Goal: Information Seeking & Learning: Learn about a topic

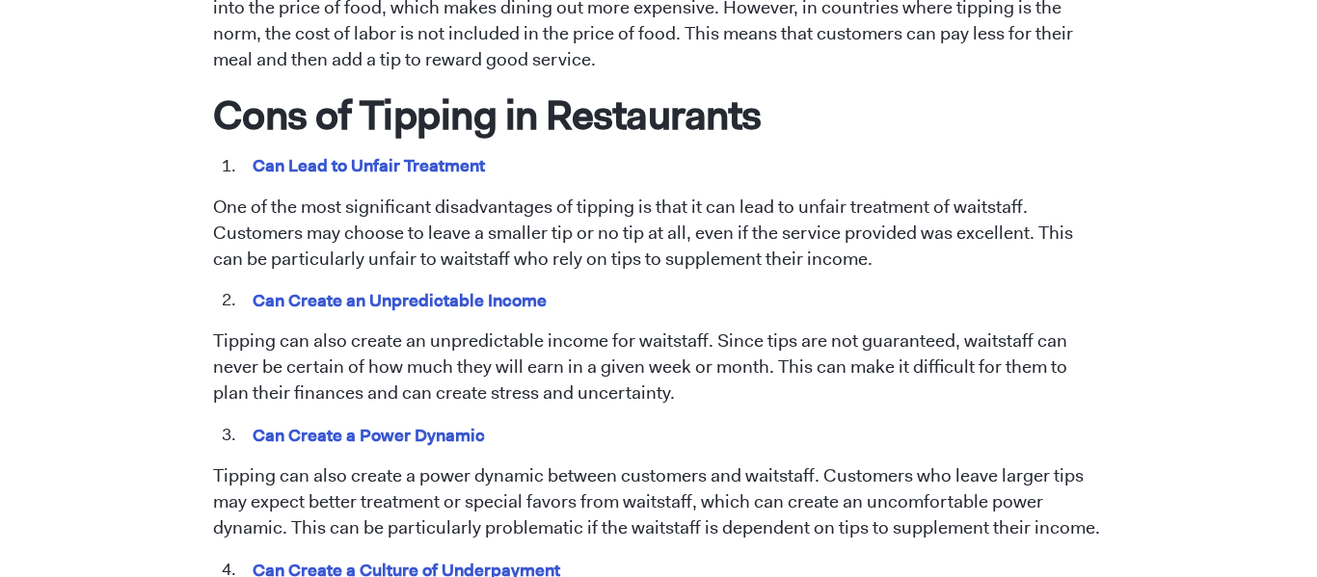
scroll to position [1681, 0]
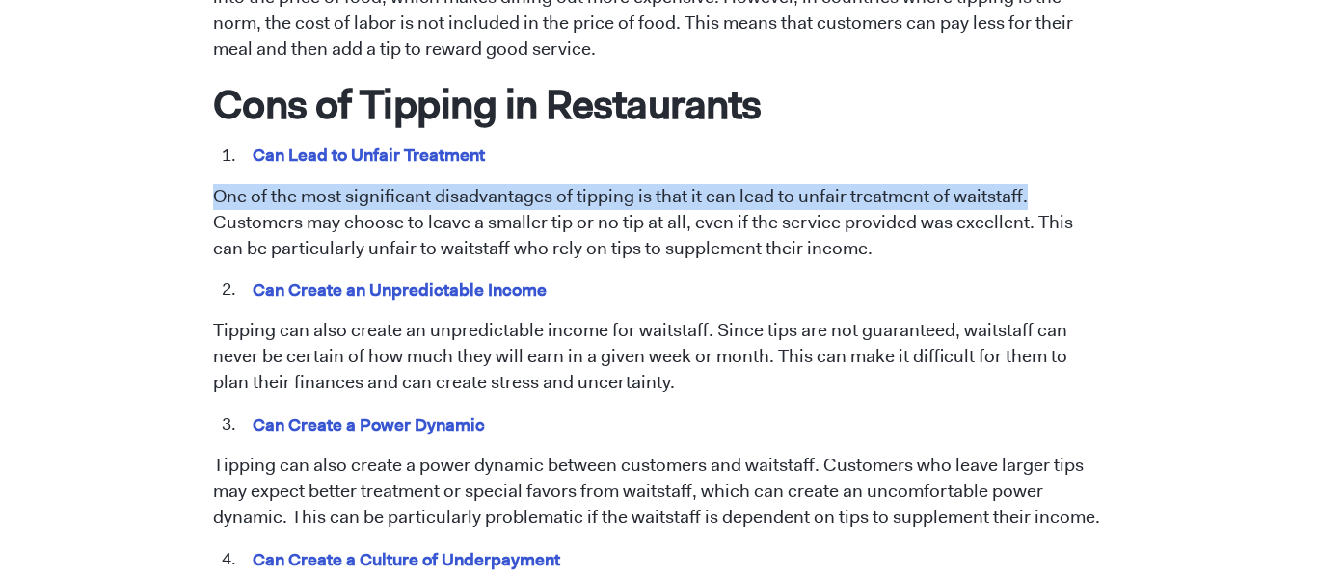
drag, startPoint x: 211, startPoint y: 171, endPoint x: 1029, endPoint y: 171, distance: 818.4
copy p "One of the most significant disadvantages of tipping is that it can lead to unf…"
click at [214, 219] on p "One of the most significant disadvantages of tipping is that it can lead to unf…" at bounding box center [659, 223] width 892 height 78
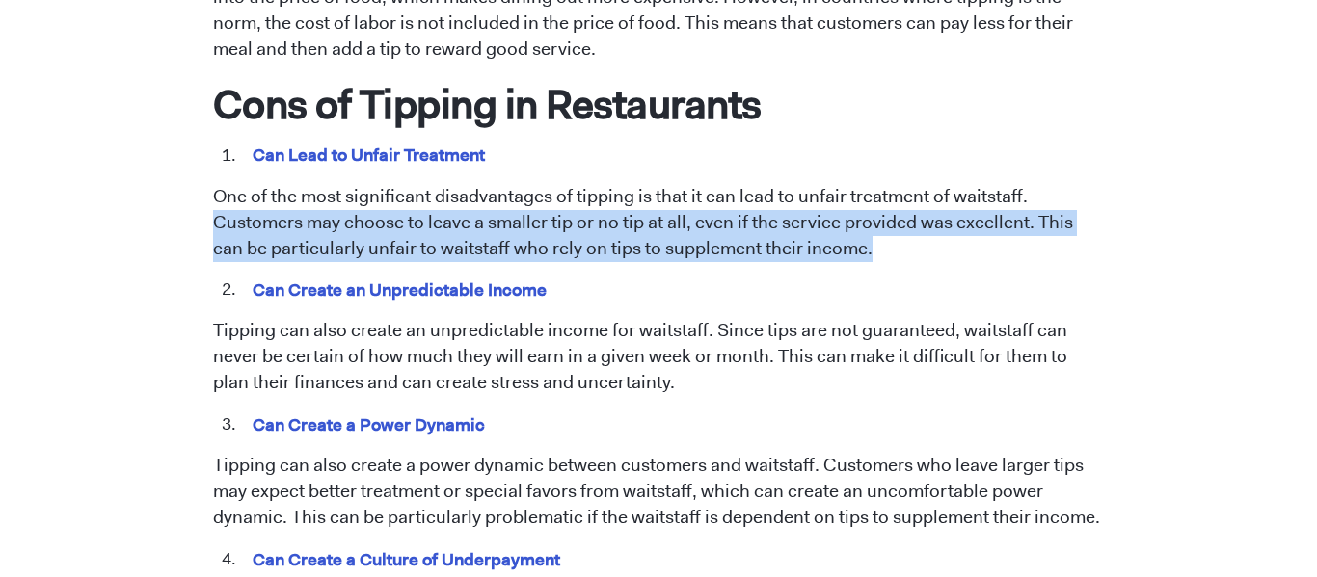
drag, startPoint x: 213, startPoint y: 201, endPoint x: 933, endPoint y: 230, distance: 720.6
click at [933, 230] on p "One of the most significant disadvantages of tipping is that it can lead to unf…" at bounding box center [659, 223] width 892 height 78
copy p "Customers may choose to leave a smaller tip or no tip at all, even if the servi…"
click at [605, 278] on li "Can Create an Unpredictable Income" at bounding box center [672, 290] width 865 height 25
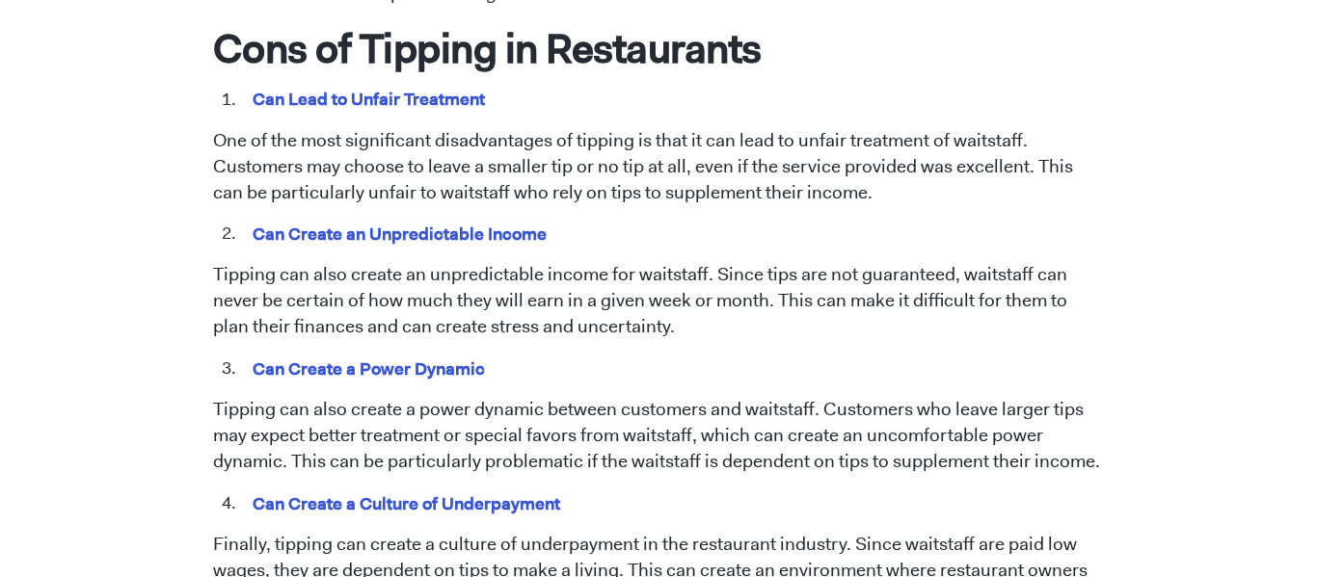
scroll to position [1742, 0]
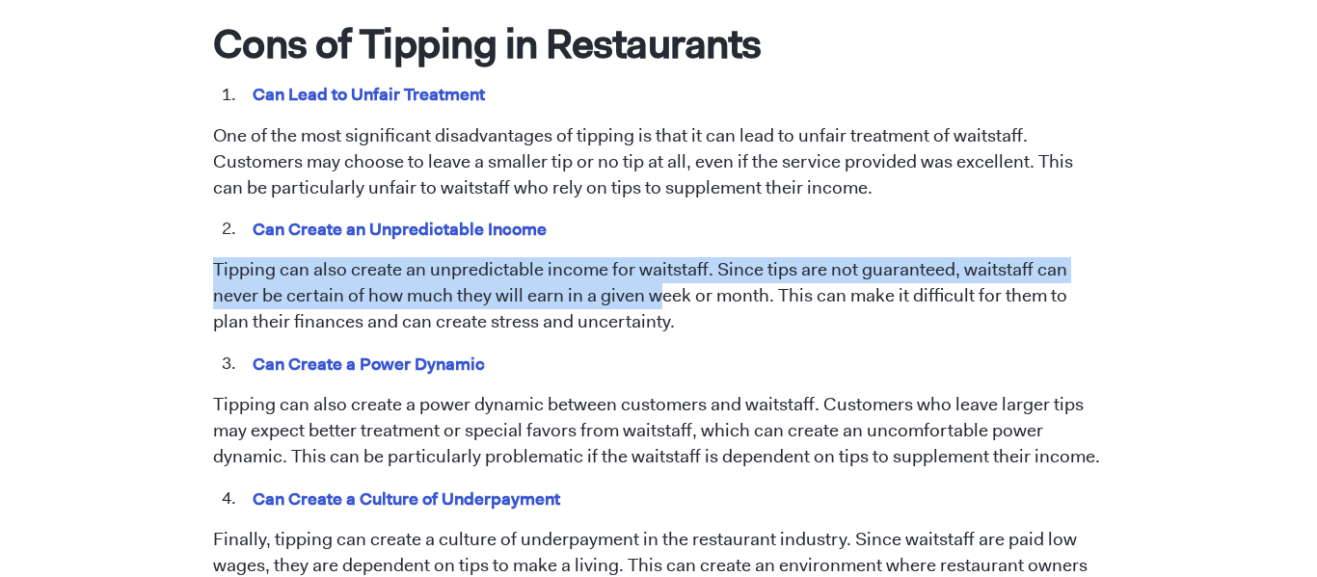
drag, startPoint x: 211, startPoint y: 238, endPoint x: 660, endPoint y: 264, distance: 449.9
click at [660, 264] on p "Tipping can also create an unpredictable income for waitstaff. Since tips are n…" at bounding box center [659, 296] width 892 height 78
click at [651, 320] on span "Tipping has been a longstanding practice in the restaurant industry. However, t…" at bounding box center [659, 141] width 892 height 2019
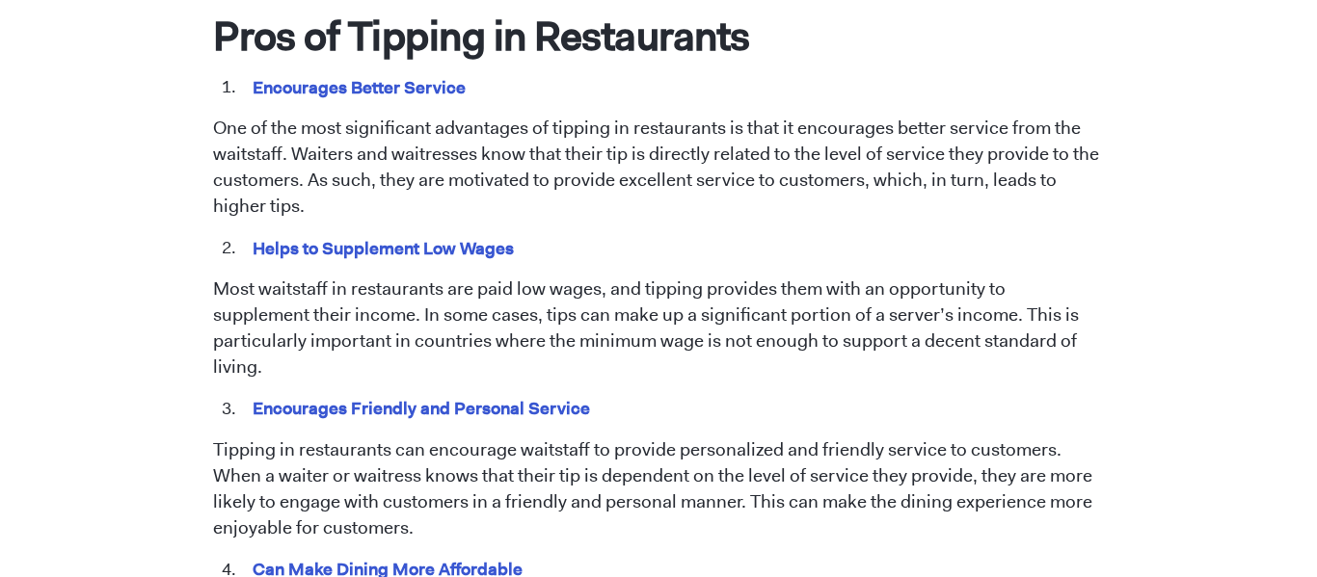
scroll to position [1037, 0]
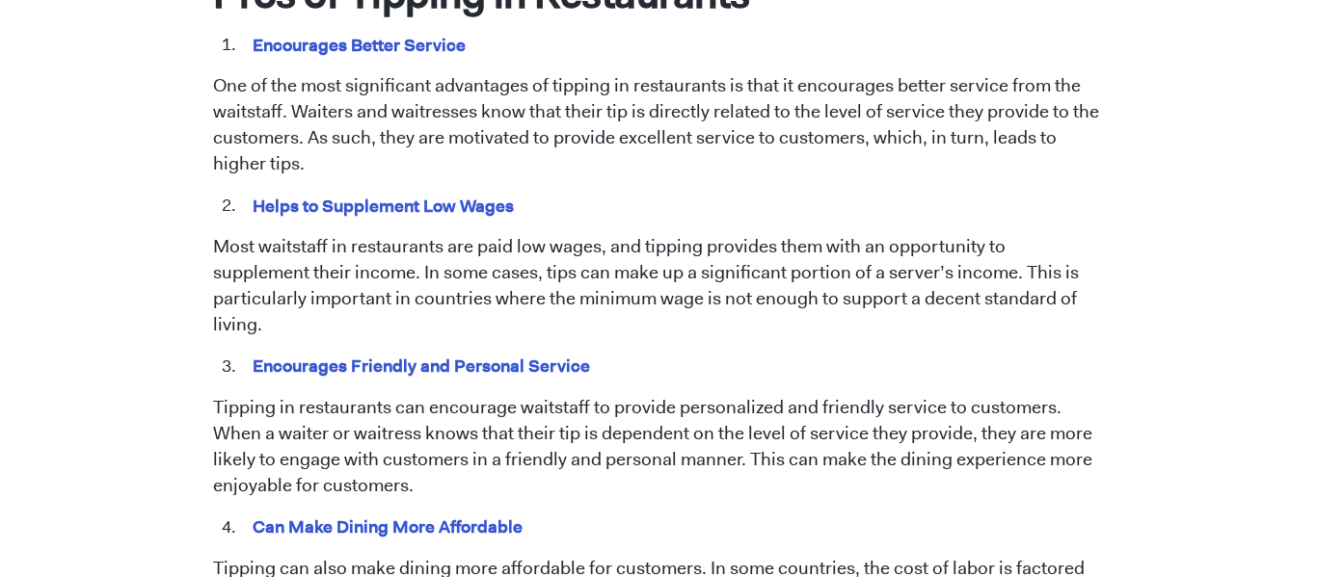
scroll to position [1092, 0]
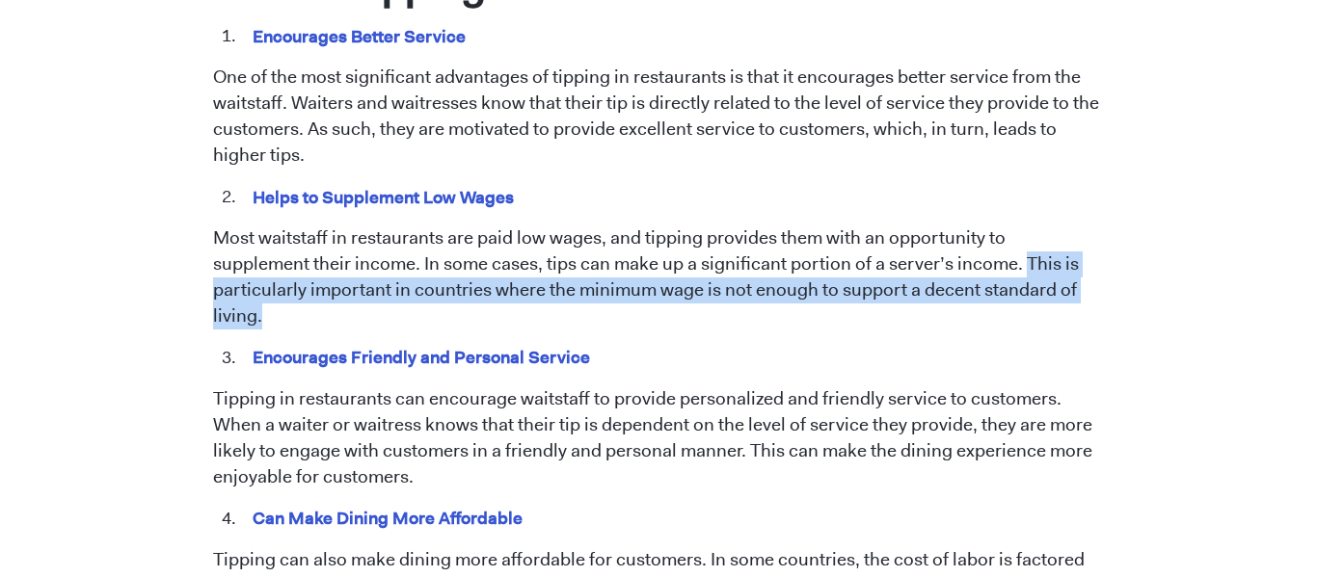
drag, startPoint x: 921, startPoint y: 263, endPoint x: 1044, endPoint y: 293, distance: 126.0
click at [1044, 293] on p "Most waitstaff in restaurants are paid low wages, and tipping provides them wit…" at bounding box center [659, 278] width 892 height 104
copy p "This is particularly important in countries where the minimum wage is not enoug…"
click at [410, 198] on mark "Helps to Supplement Low Wages" at bounding box center [384, 197] width 268 height 30
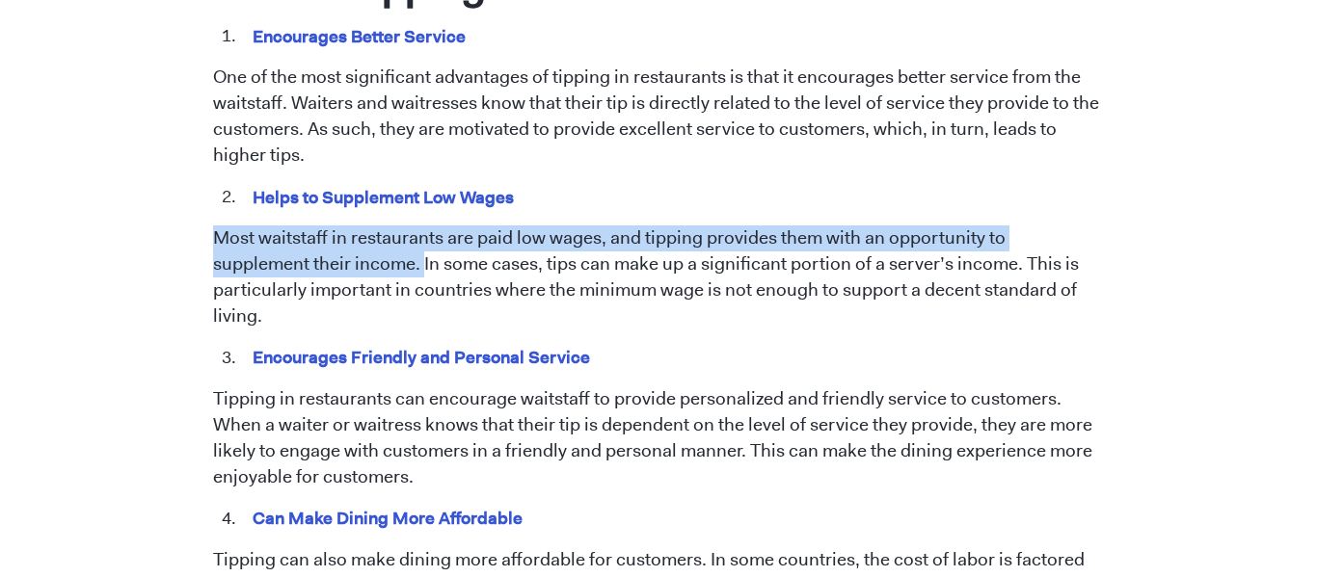
drag, startPoint x: 211, startPoint y: 240, endPoint x: 321, endPoint y: 261, distance: 111.9
click at [321, 261] on p "Most waitstaff in restaurants are paid low wages, and tipping provides them wit…" at bounding box center [659, 278] width 892 height 104
copy p "Most waitstaff in restaurants are paid low wages, and tipping provides them wit…"
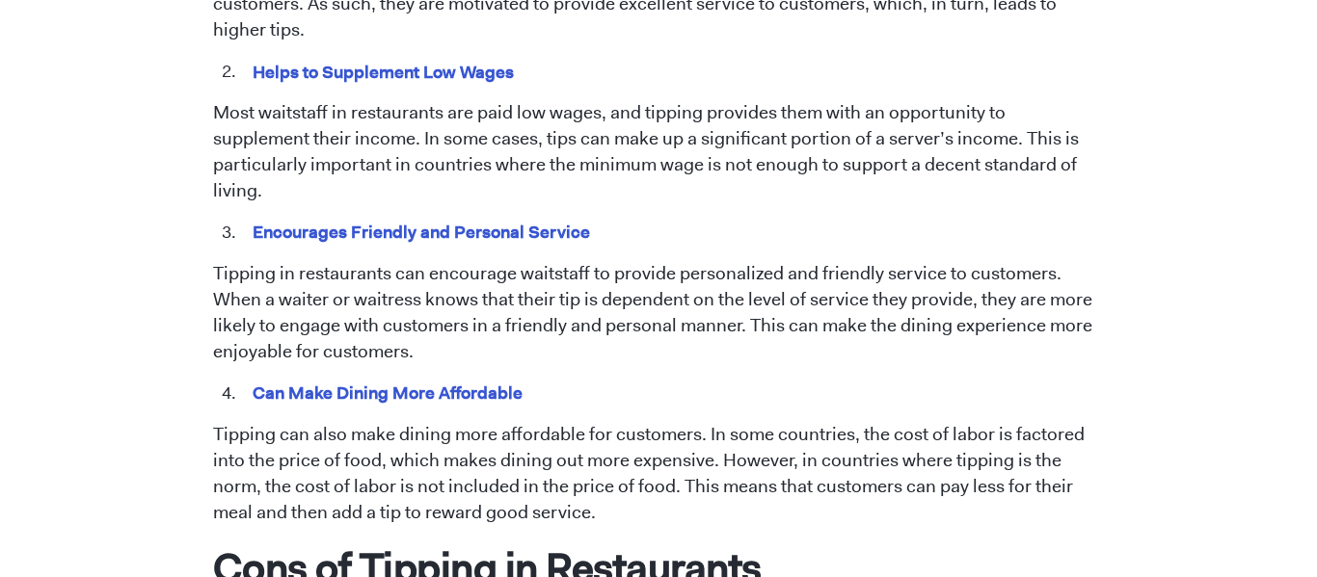
scroll to position [1223, 0]
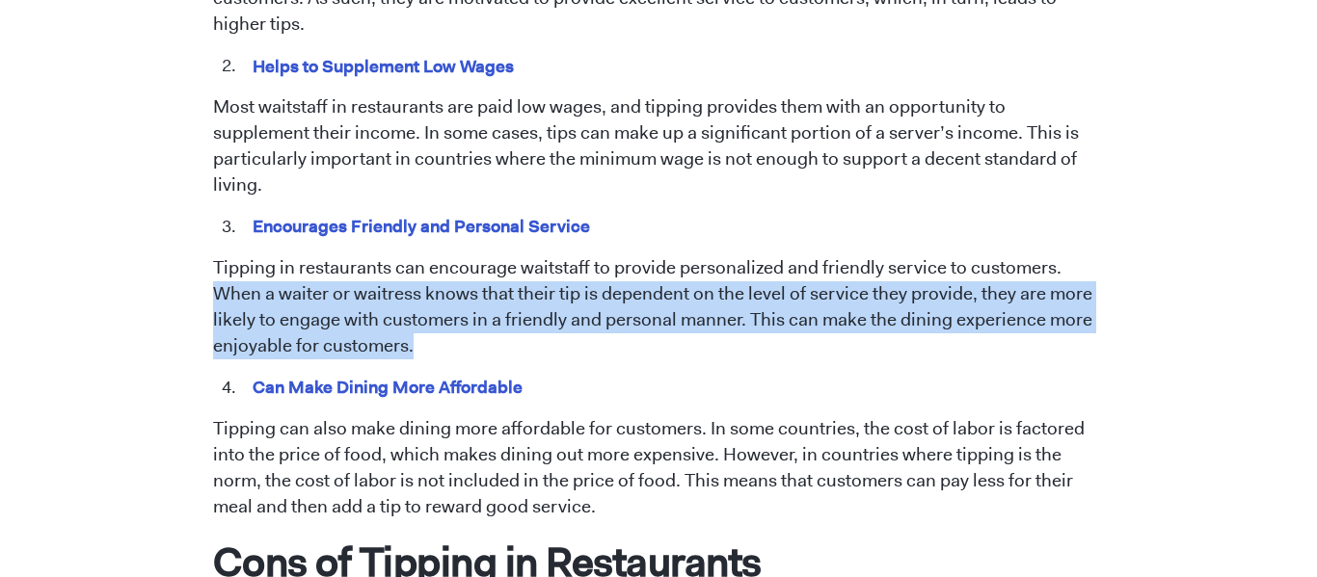
drag, startPoint x: 217, startPoint y: 271, endPoint x: 457, endPoint y: 325, distance: 246.0
click at [457, 325] on p "Tipping in restaurants can encourage waitstaff to provide personalized and frie…" at bounding box center [659, 307] width 892 height 104
copy p "When a waiter or waitress knows that their tip is dependent on the level of ser…"
click at [726, 416] on p "Tipping can also make dining more affordable for customers. In some countries, …" at bounding box center [659, 468] width 892 height 104
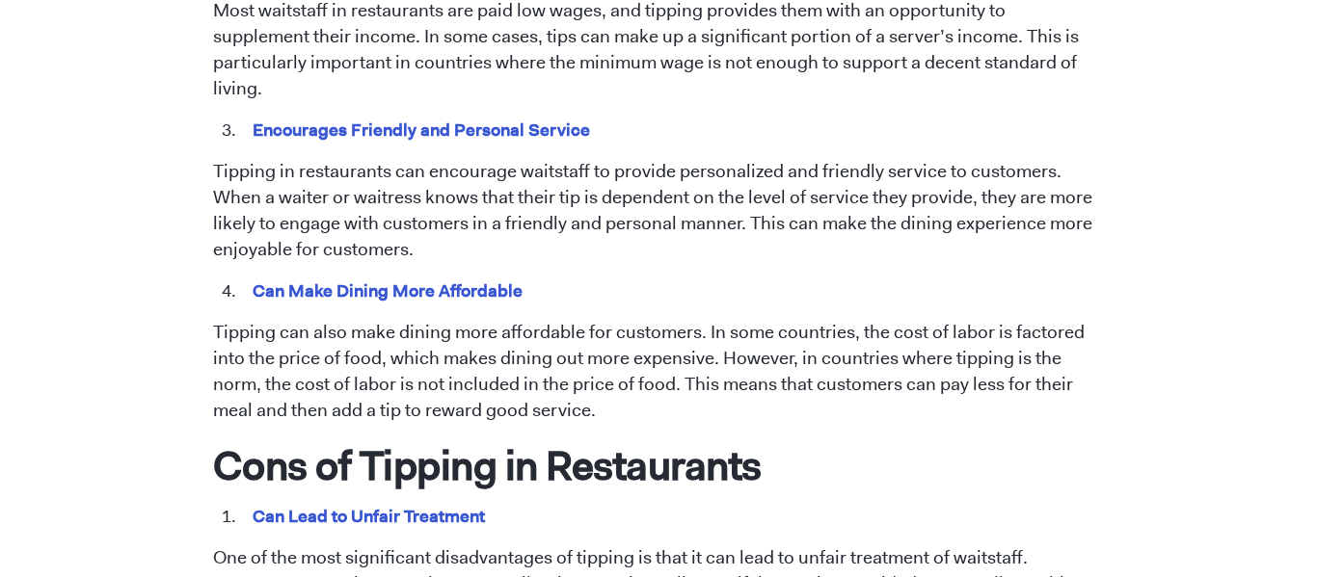
scroll to position [1329, 0]
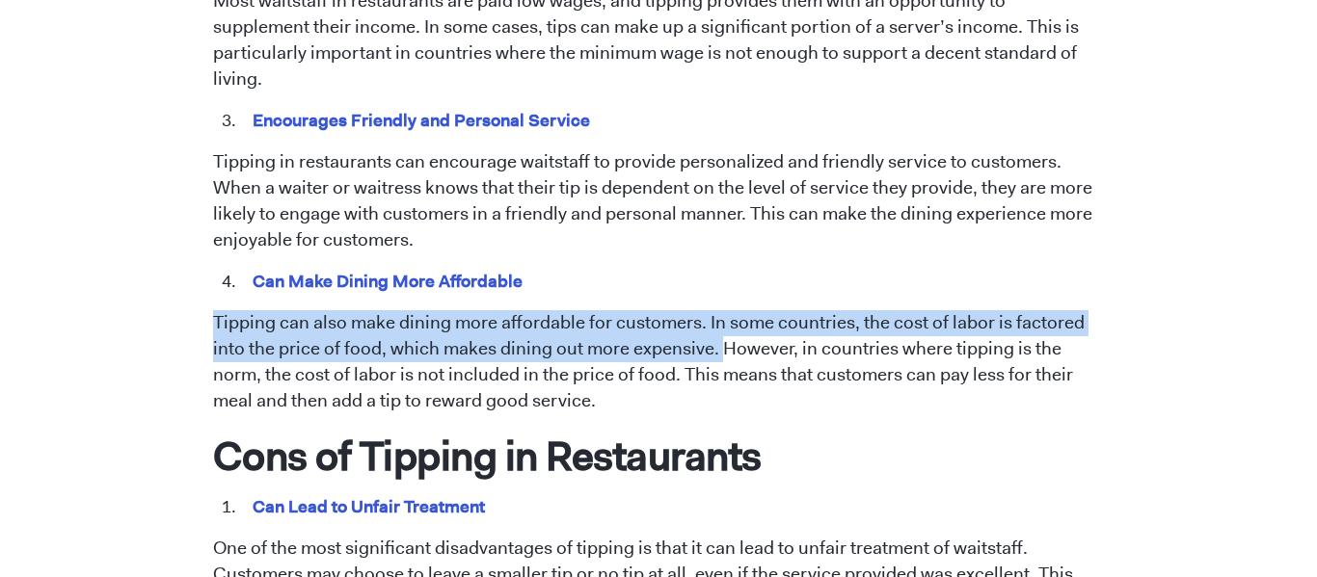
drag, startPoint x: 214, startPoint y: 295, endPoint x: 717, endPoint y: 332, distance: 504.5
click at [717, 332] on p "Tipping can also make dining more affordable for customers. In some countries, …" at bounding box center [659, 362] width 892 height 104
copy p "Tipping can also make dining more affordable for customers. In some countries, …"
